Goal: Information Seeking & Learning: Learn about a topic

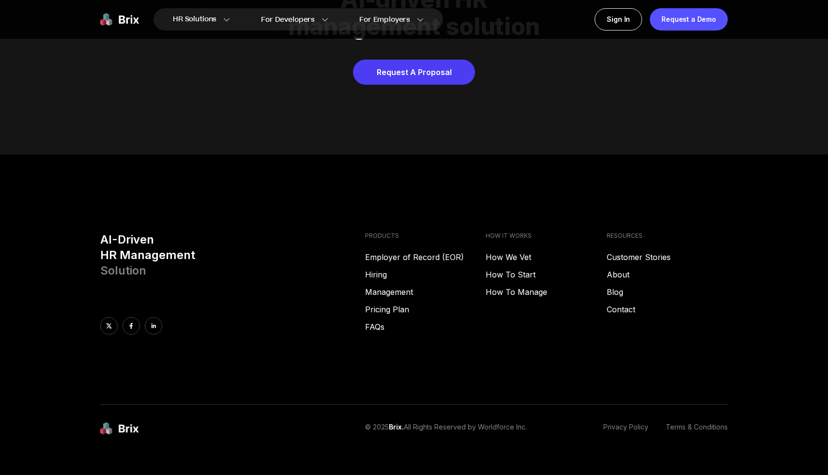
scroll to position [4946, 0]
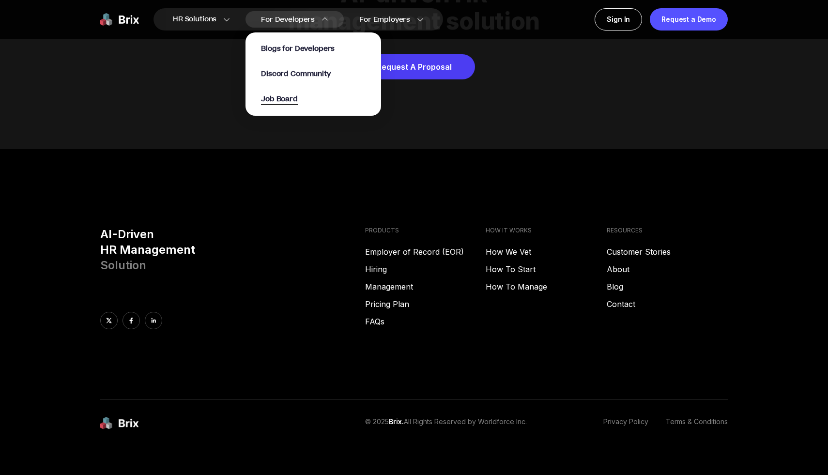
click at [282, 99] on span "Job Board" at bounding box center [279, 99] width 37 height 11
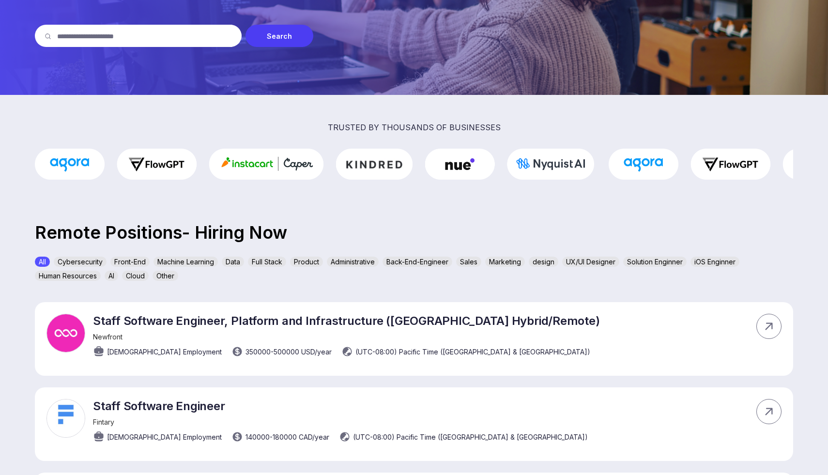
scroll to position [151, 0]
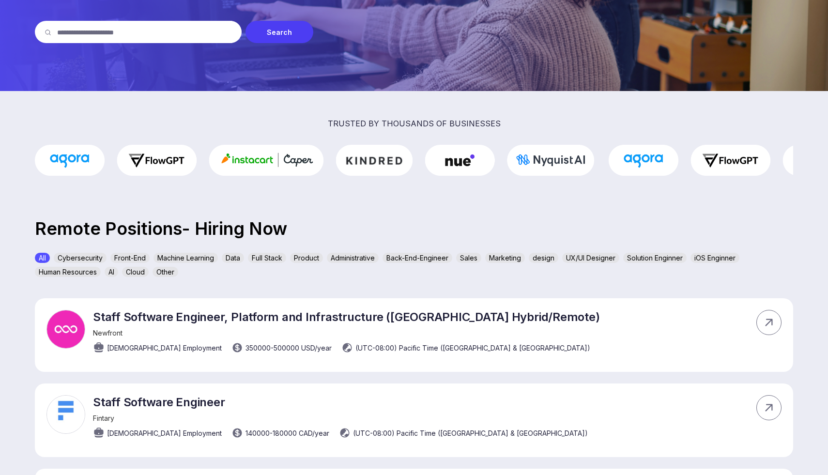
click at [173, 36] on input "text" at bounding box center [144, 32] width 175 height 22
type input "*"
type input "********"
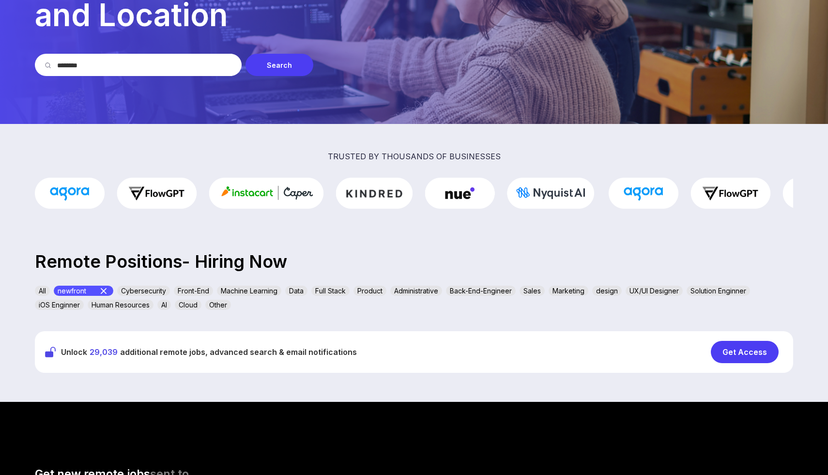
scroll to position [75, 0]
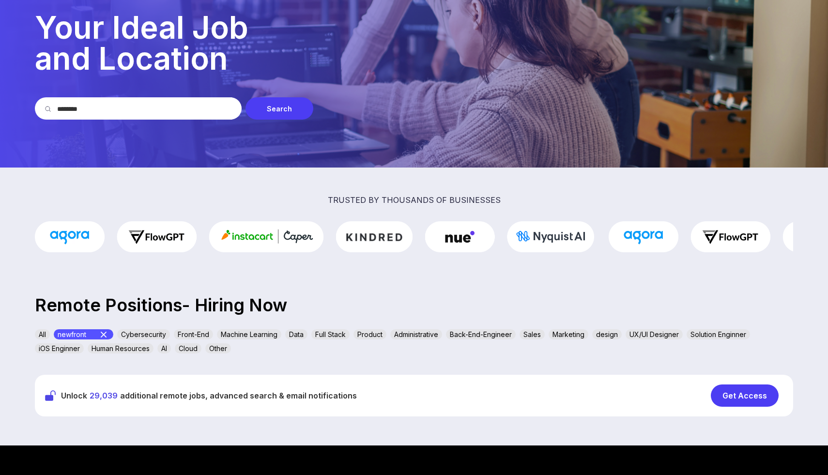
click at [106, 333] on icon at bounding box center [104, 335] width 6 height 6
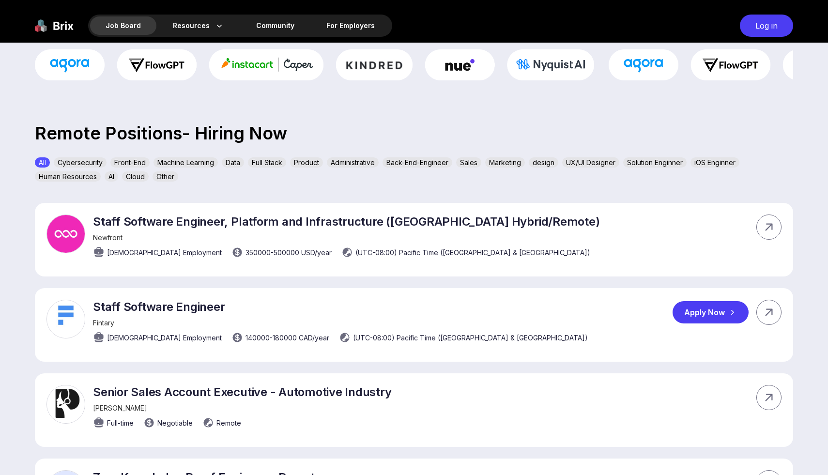
scroll to position [0, 0]
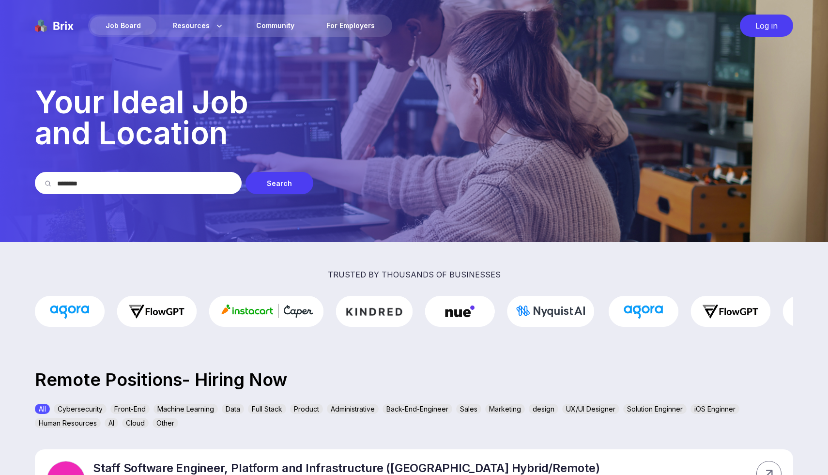
click at [168, 187] on input "********" at bounding box center [144, 183] width 175 height 22
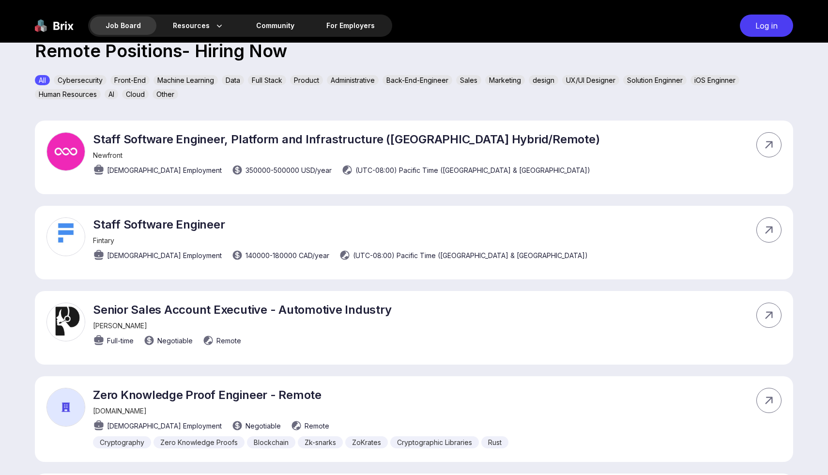
scroll to position [311, 0]
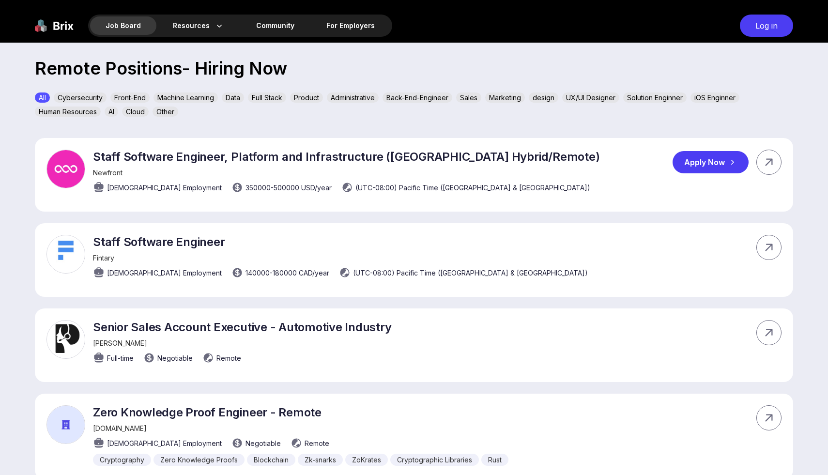
click at [273, 158] on p "Staff Software Engineer, Platform and Infrastructure ([GEOGRAPHIC_DATA] Hybrid/…" at bounding box center [346, 157] width 506 height 14
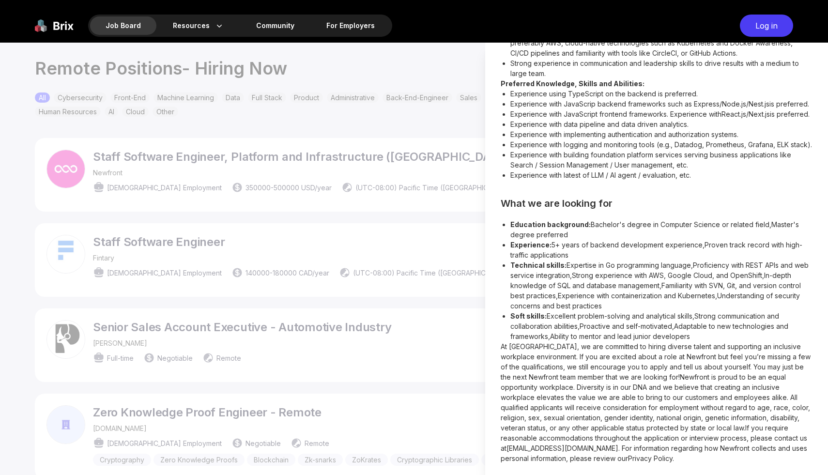
scroll to position [716, 0]
click at [447, 92] on div at bounding box center [414, 259] width 828 height 432
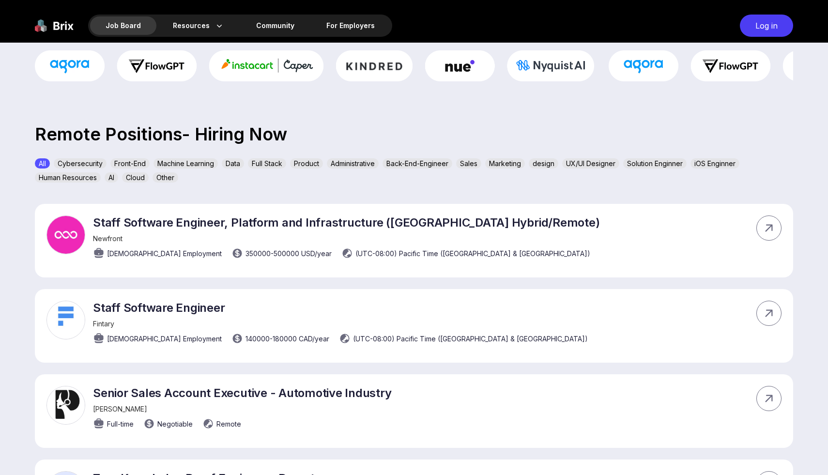
scroll to position [0, 0]
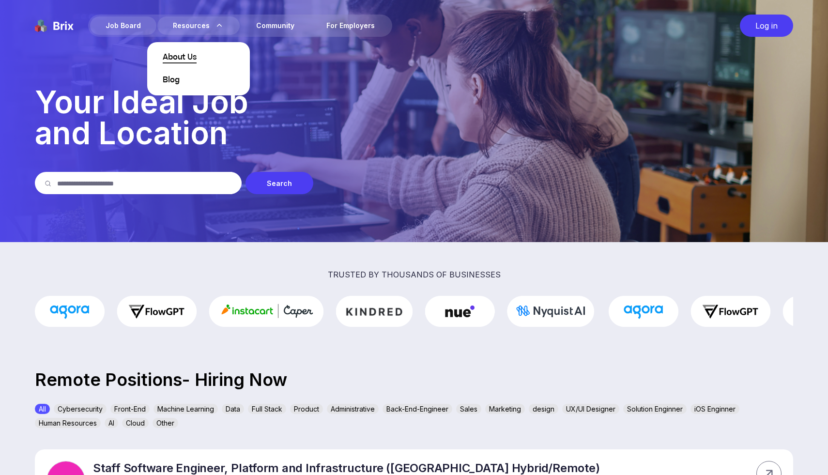
click at [177, 52] on span "About Us" at bounding box center [180, 58] width 34 height 12
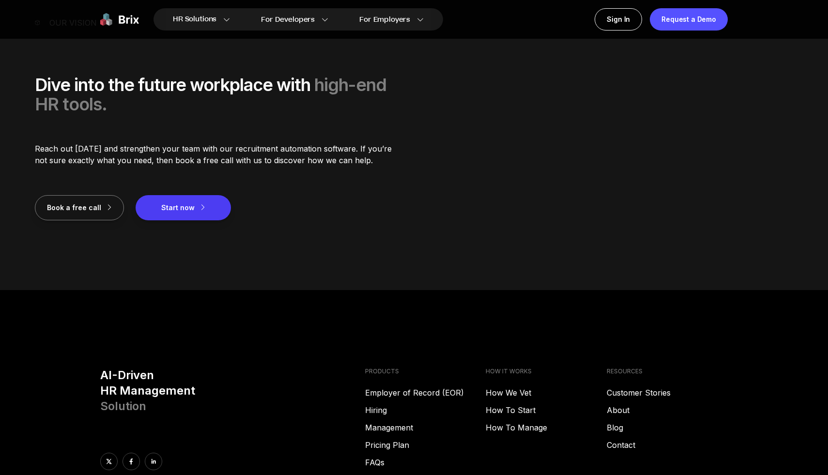
scroll to position [1155, 0]
